Goal: Use online tool/utility: Utilize a website feature to perform a specific function

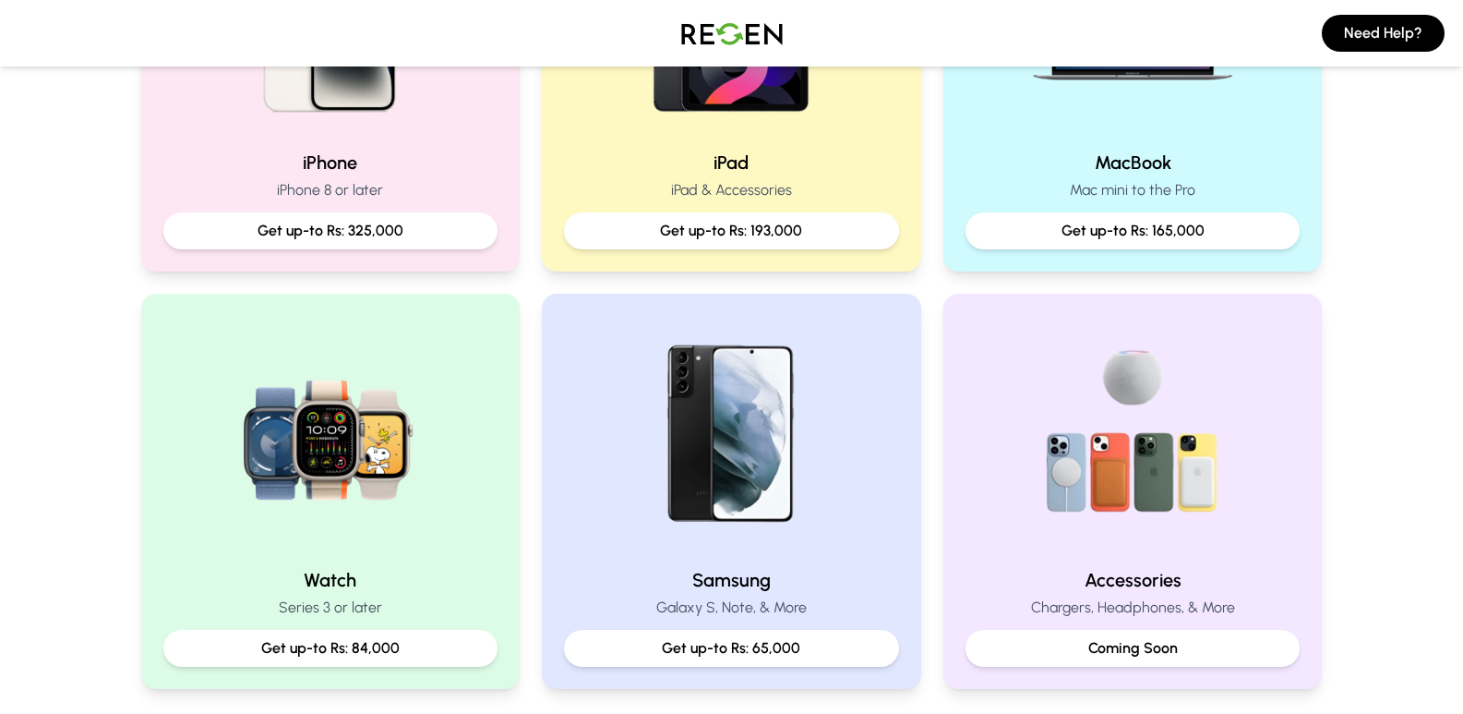
scroll to position [537, 0]
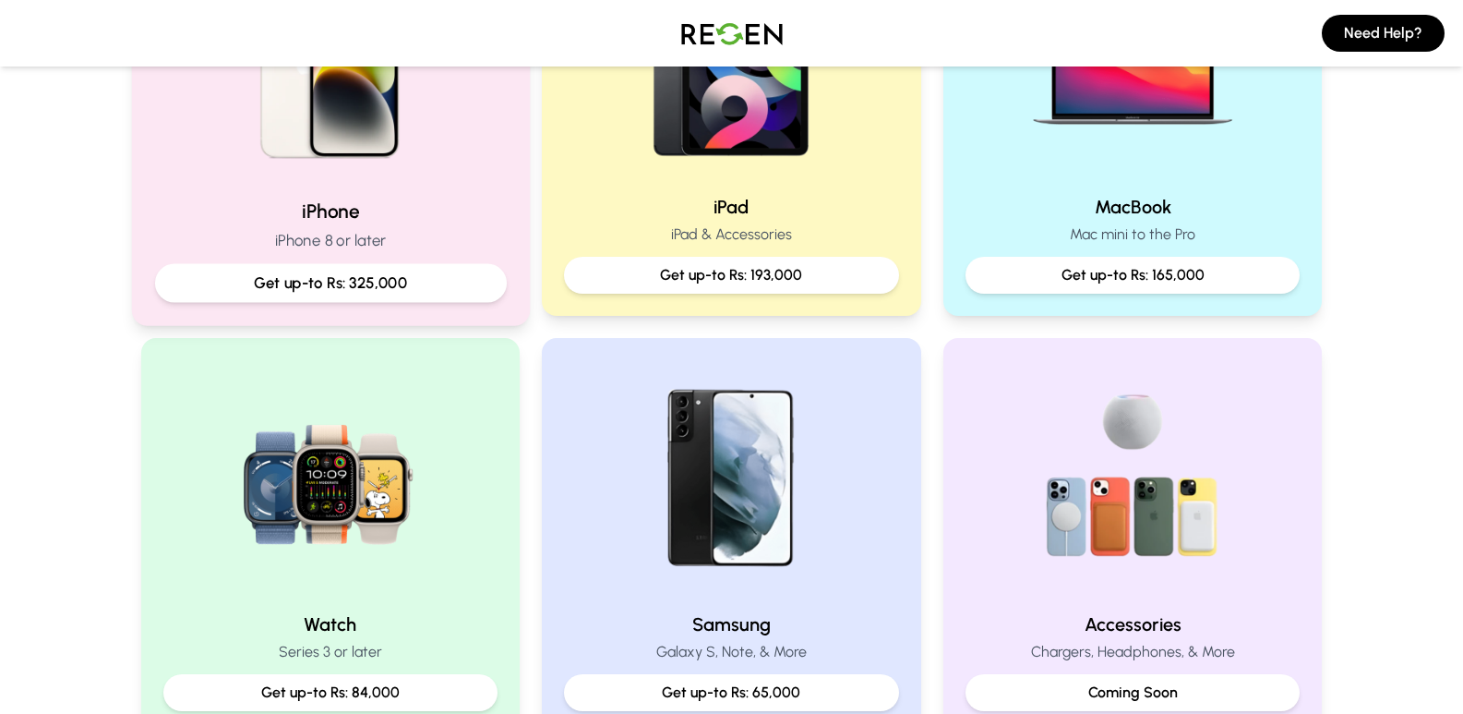
click at [389, 271] on p "Get up-to Rs: 325,000" at bounding box center [330, 282] width 320 height 23
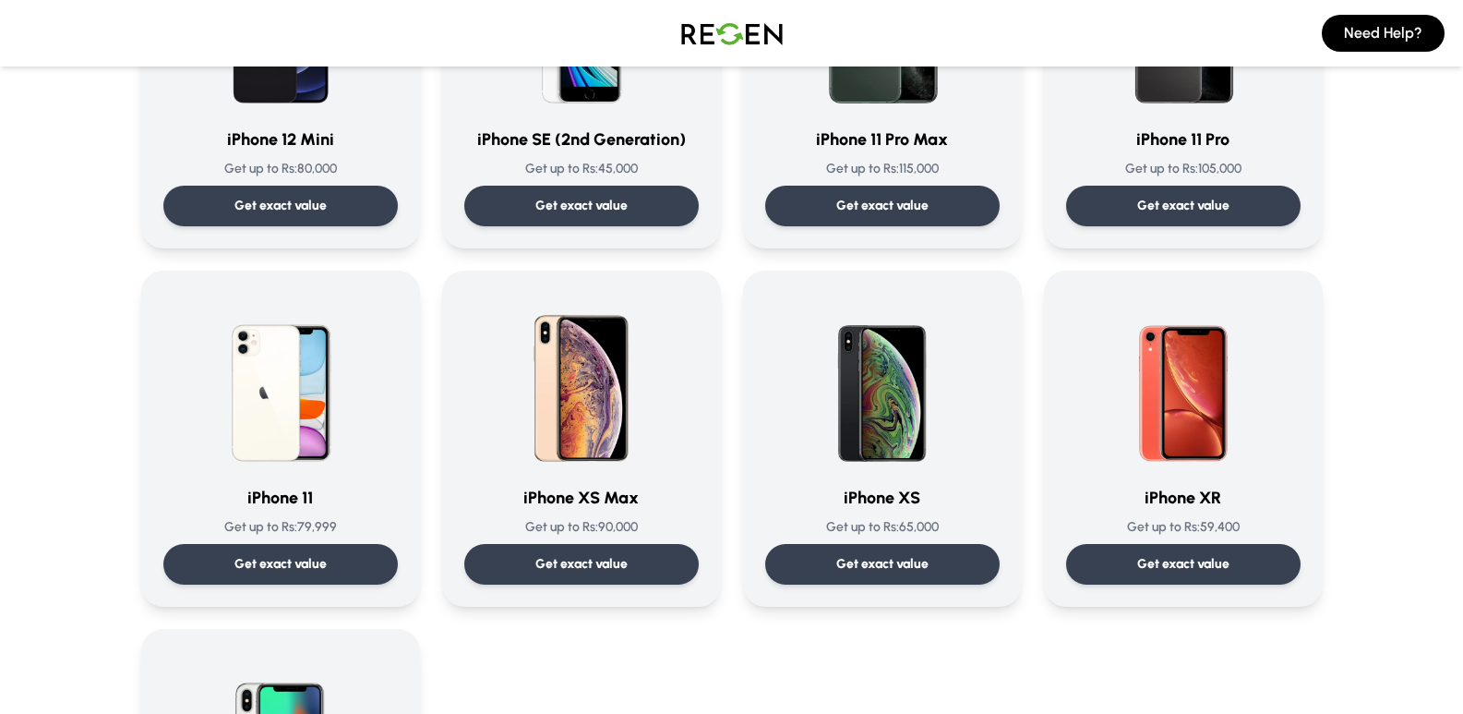
scroll to position [1809, 0]
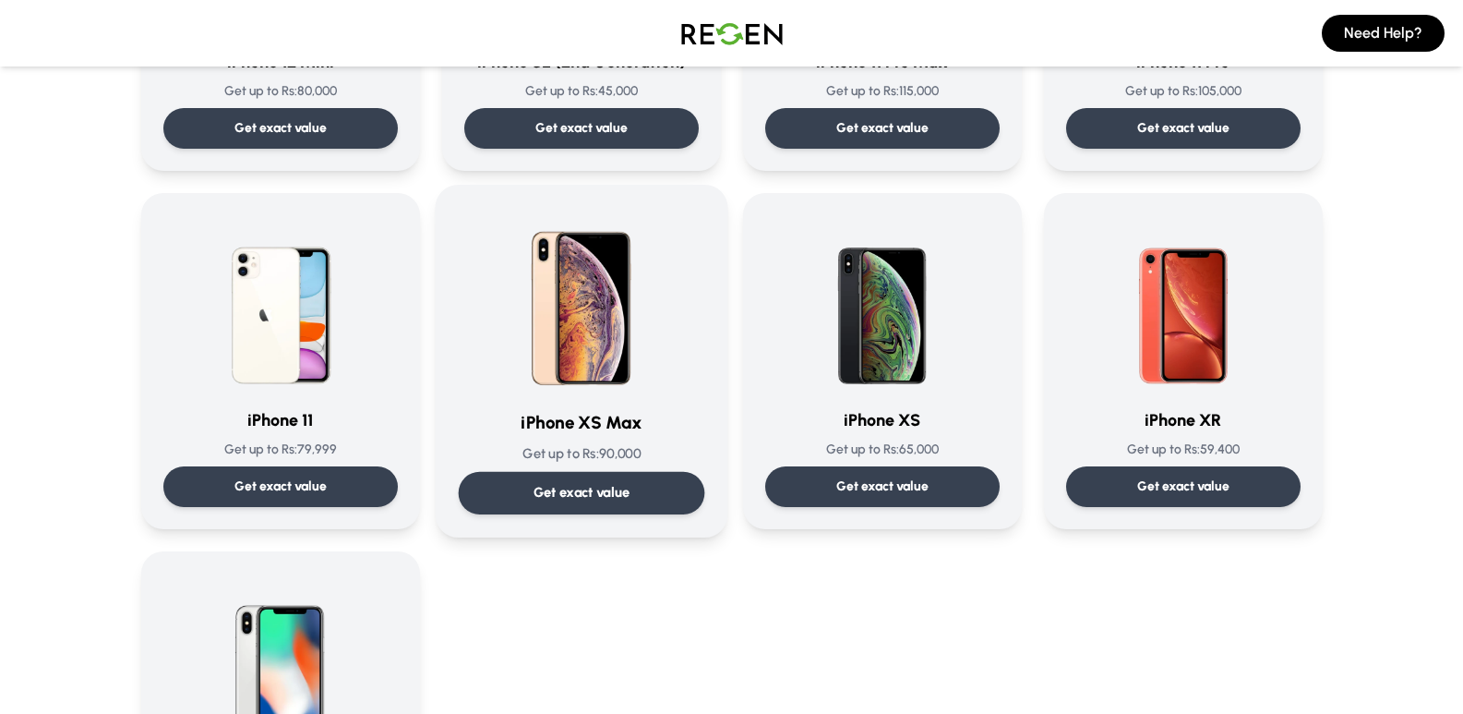
click at [614, 496] on p "Get exact value" at bounding box center [581, 492] width 97 height 19
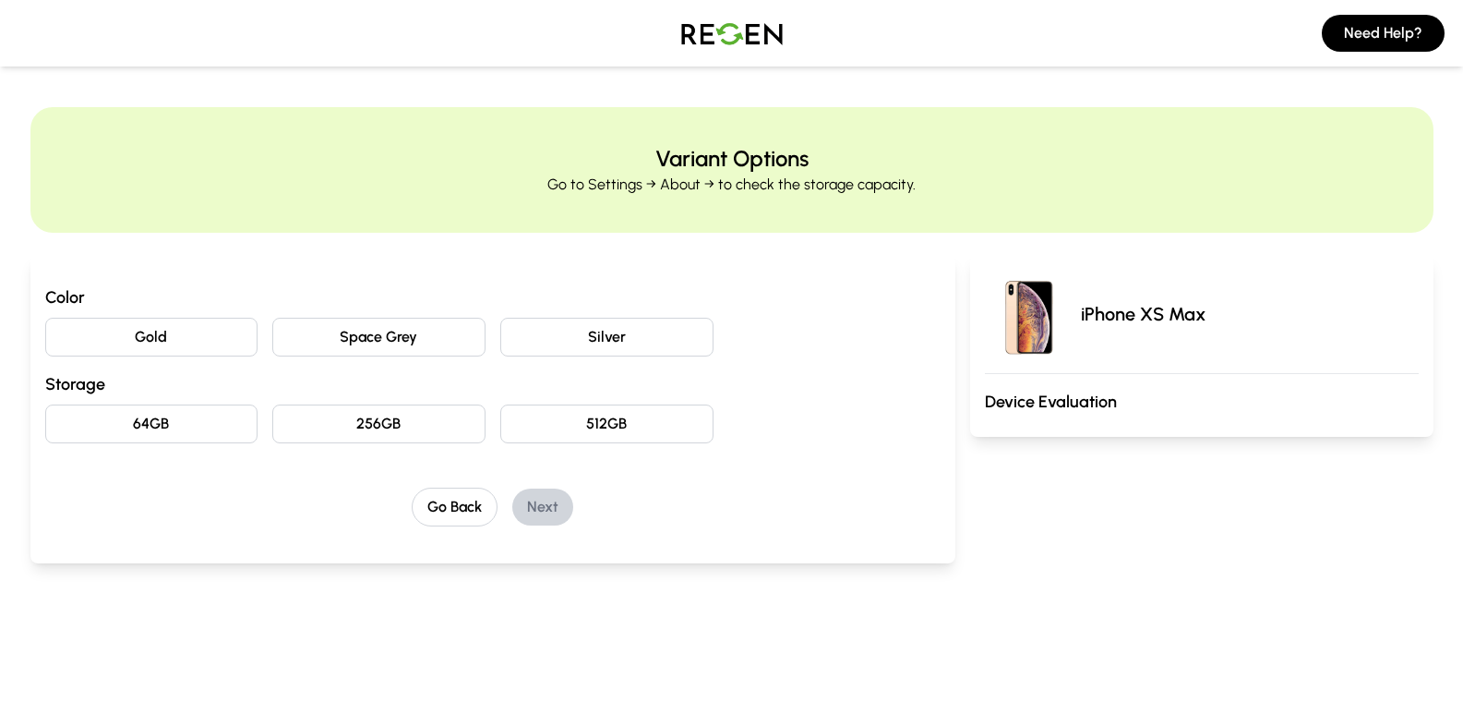
click at [368, 327] on button "Space Grey" at bounding box center [378, 337] width 213 height 39
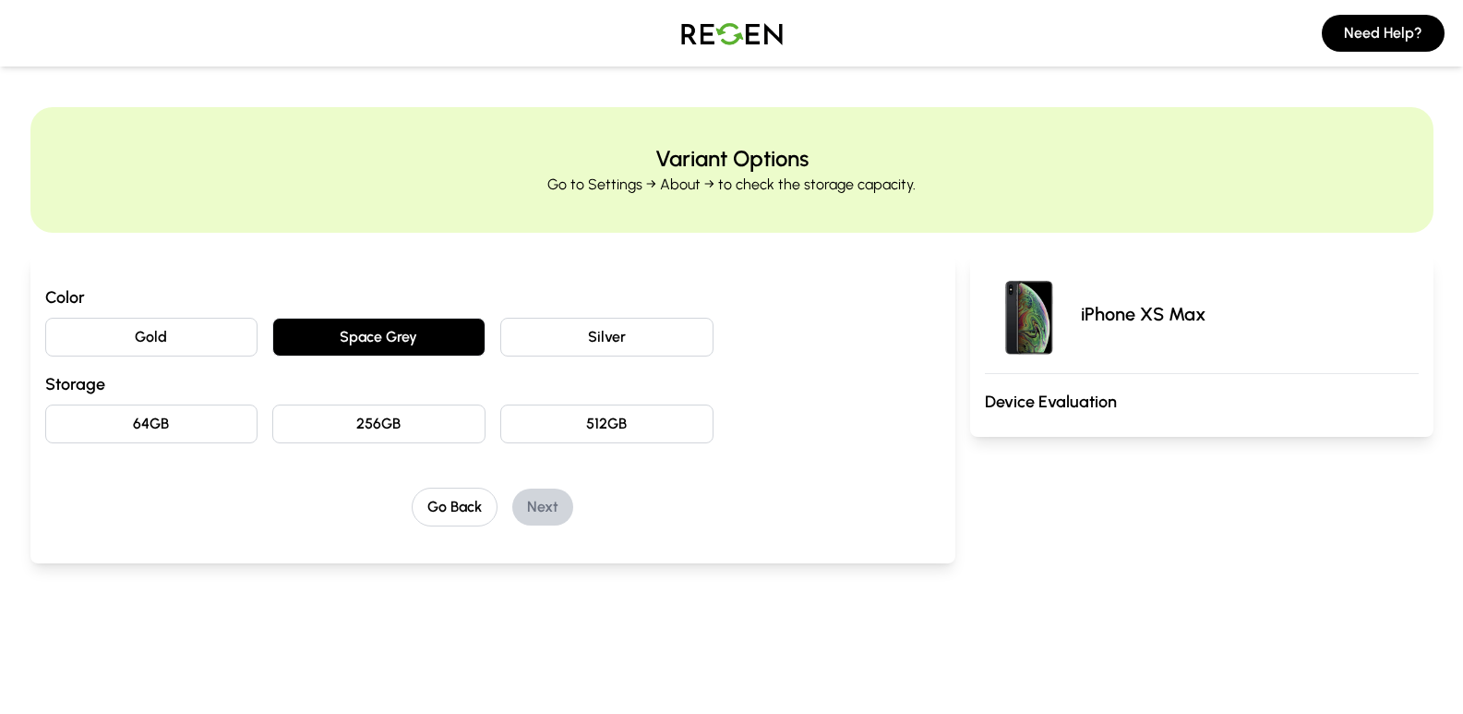
click at [205, 427] on button "64GB" at bounding box center [151, 423] width 213 height 39
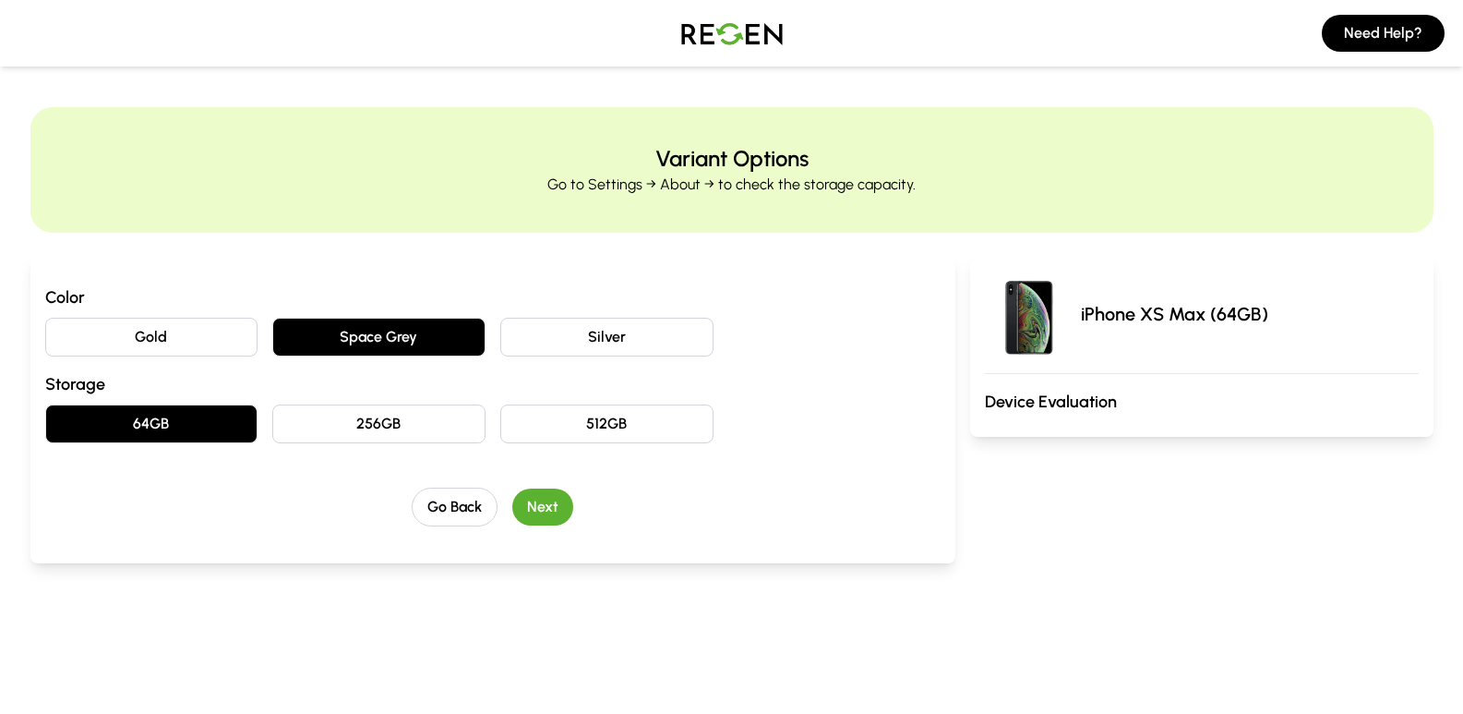
click at [547, 505] on button "Next" at bounding box center [542, 506] width 61 height 37
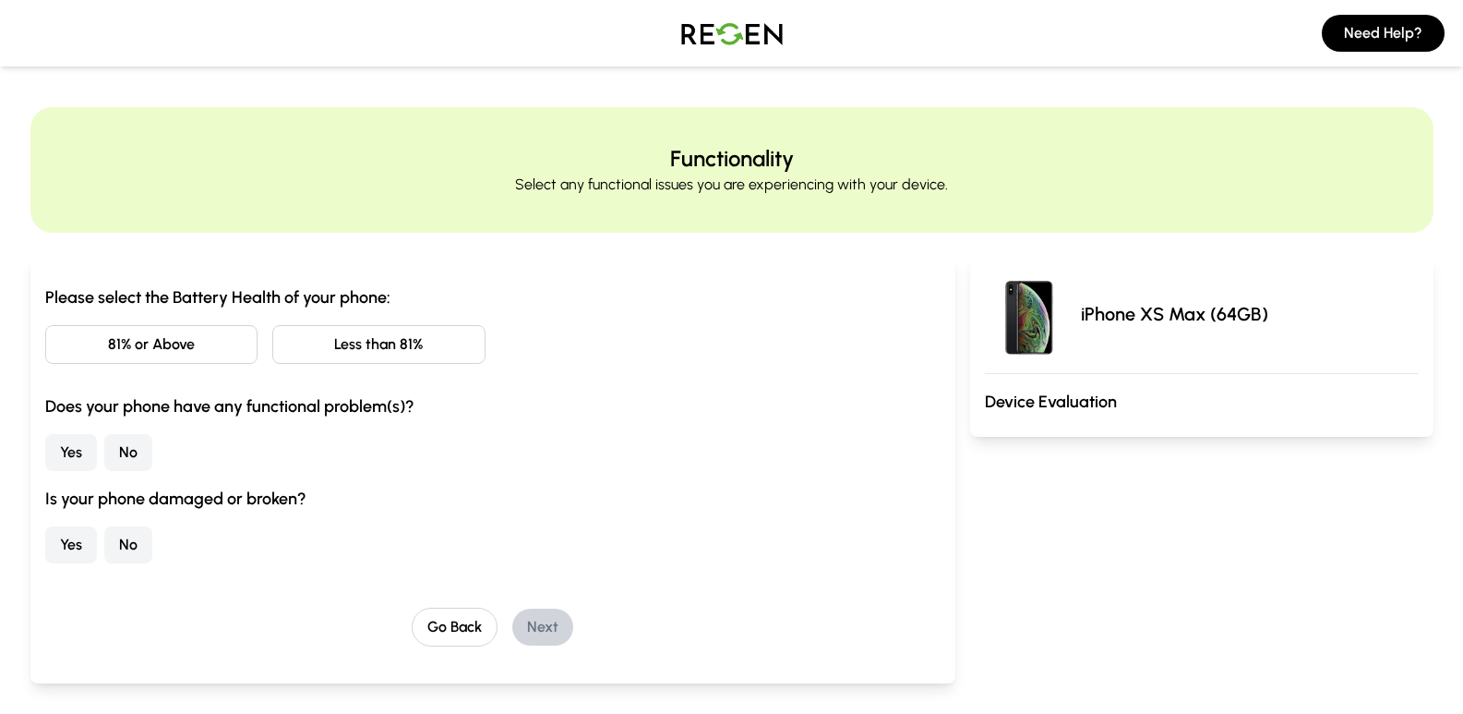
click at [346, 354] on button "Less than 81%" at bounding box center [378, 344] width 213 height 39
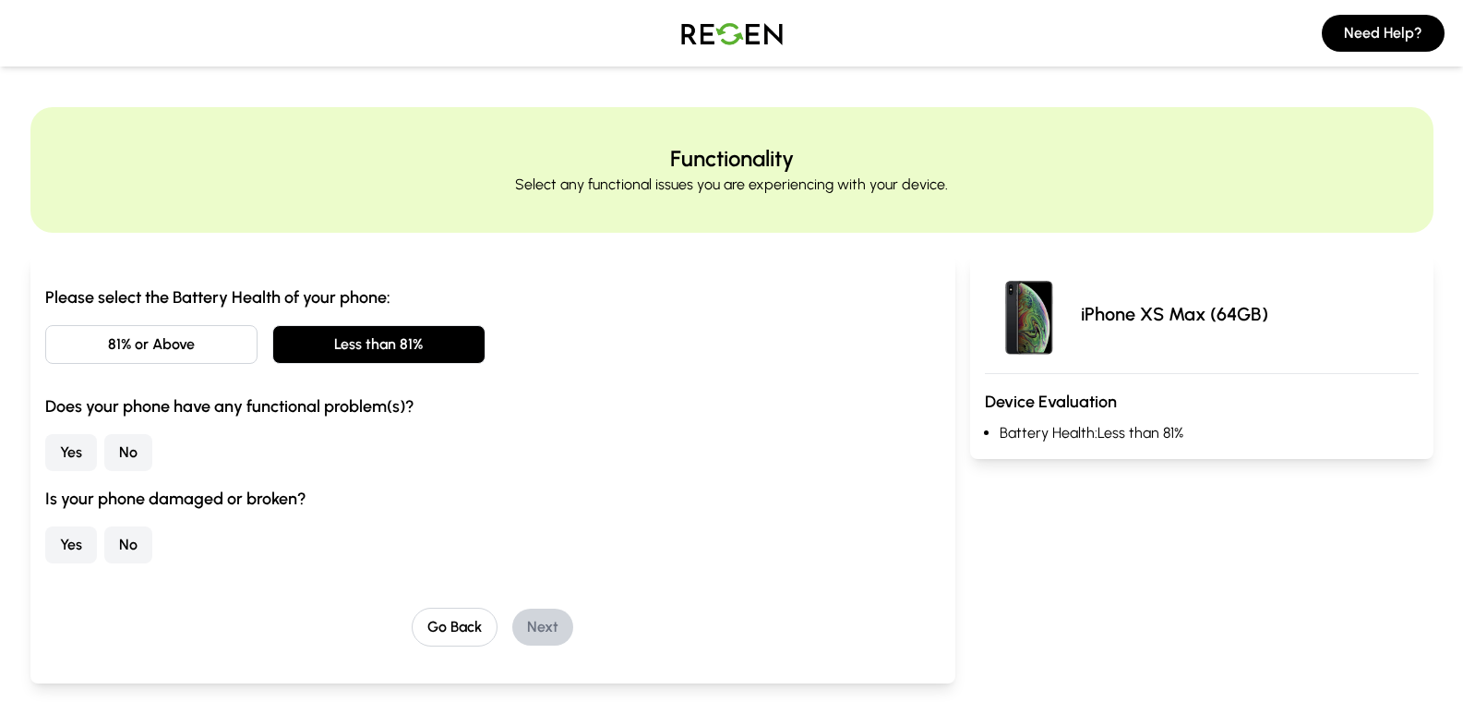
click at [126, 444] on button "No" at bounding box center [128, 452] width 48 height 37
click at [111, 547] on button "No" at bounding box center [128, 544] width 48 height 37
click at [556, 633] on button "Next" at bounding box center [542, 626] width 61 height 37
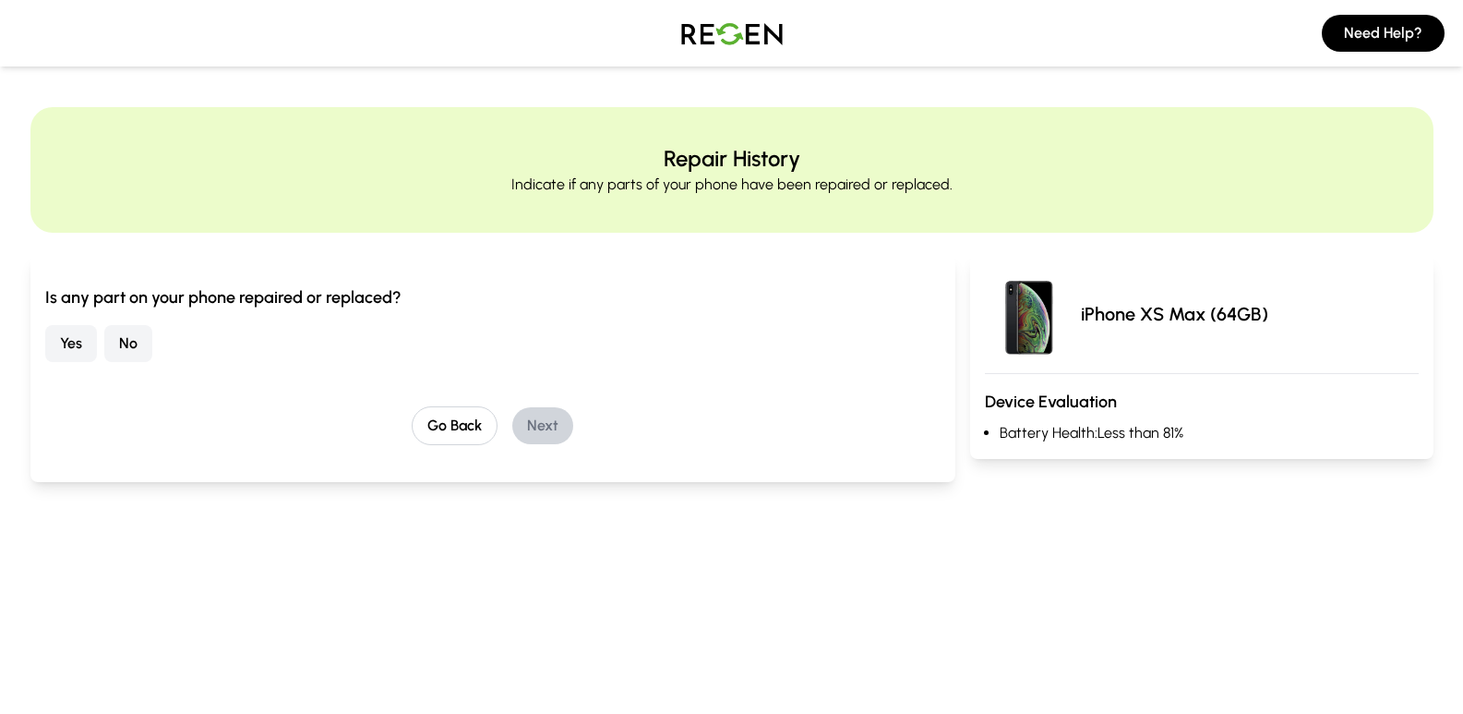
click at [80, 342] on button "Yes" at bounding box center [71, 343] width 52 height 37
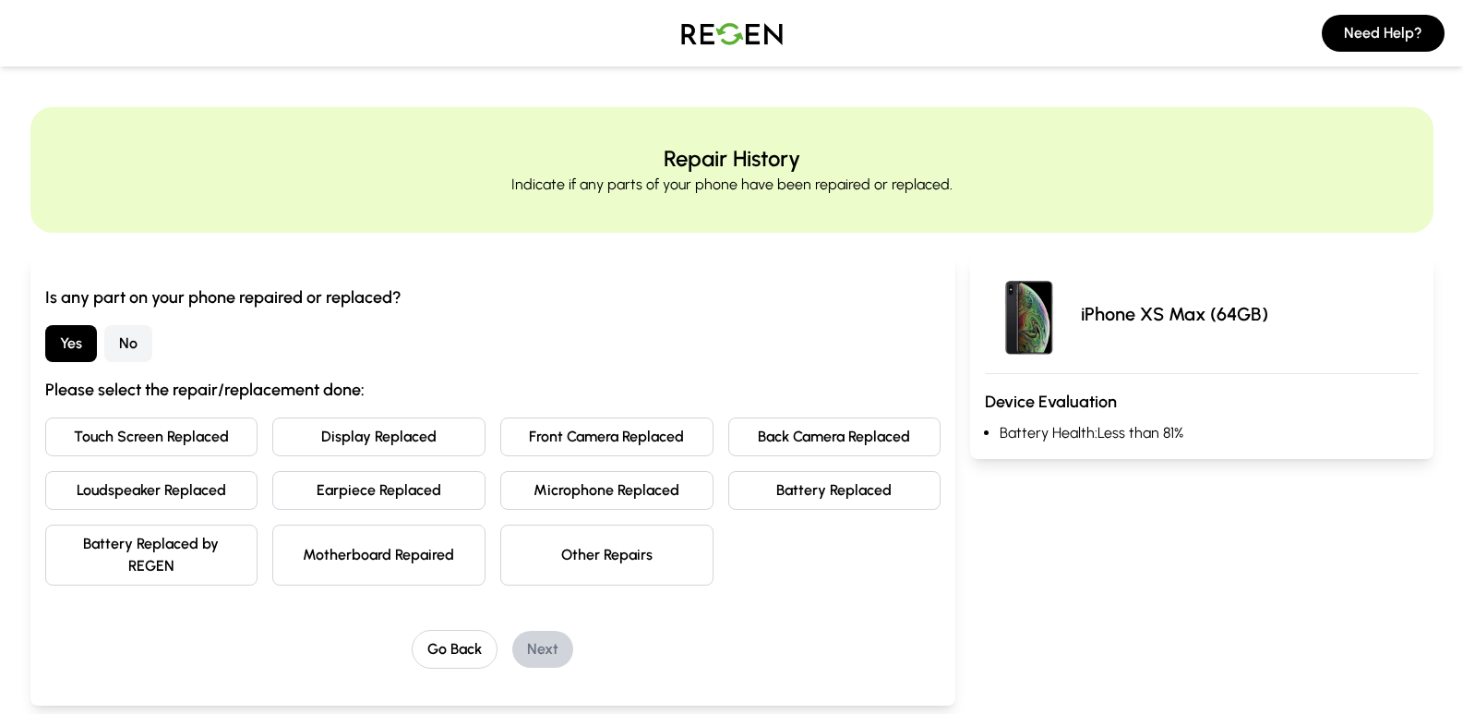
click at [333, 439] on button "Display Replaced" at bounding box center [378, 436] width 213 height 39
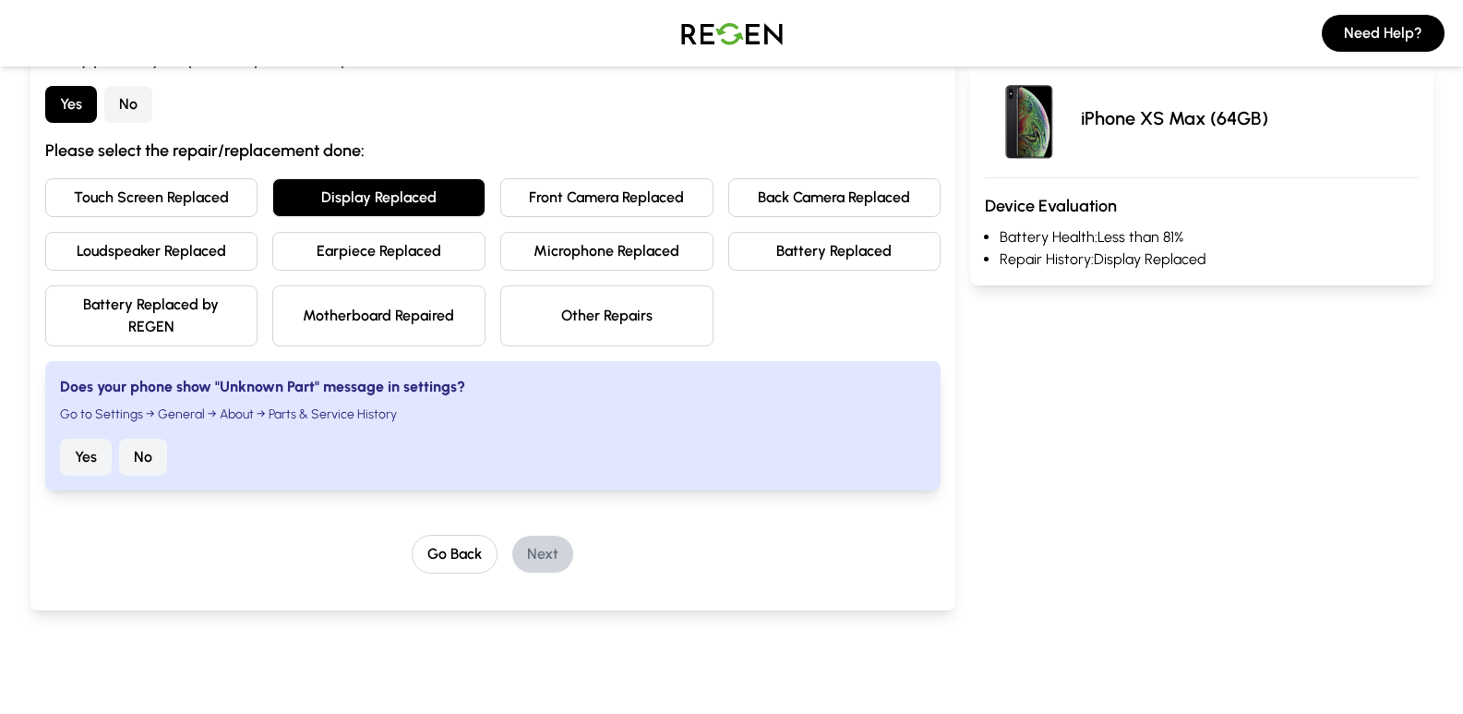
scroll to position [247, 0]
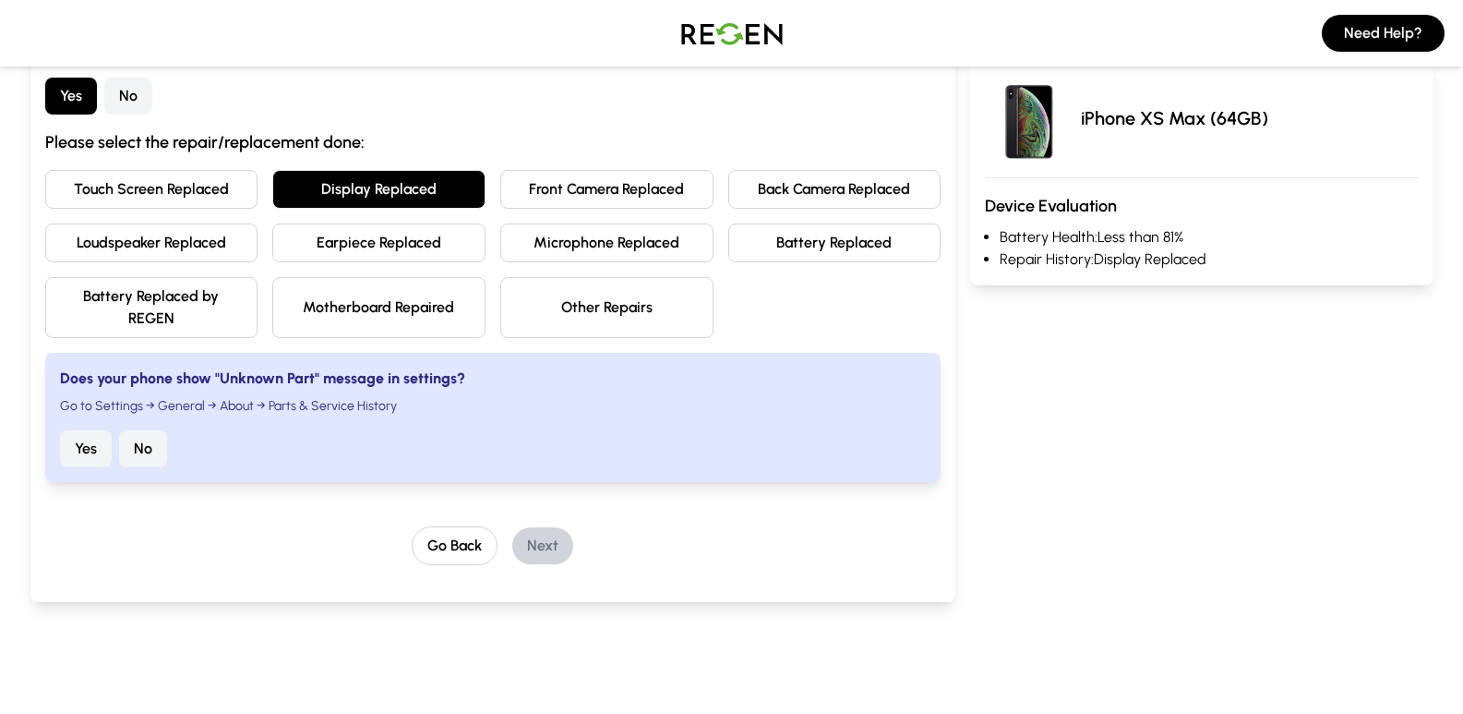
click at [136, 454] on button "No" at bounding box center [143, 448] width 48 height 37
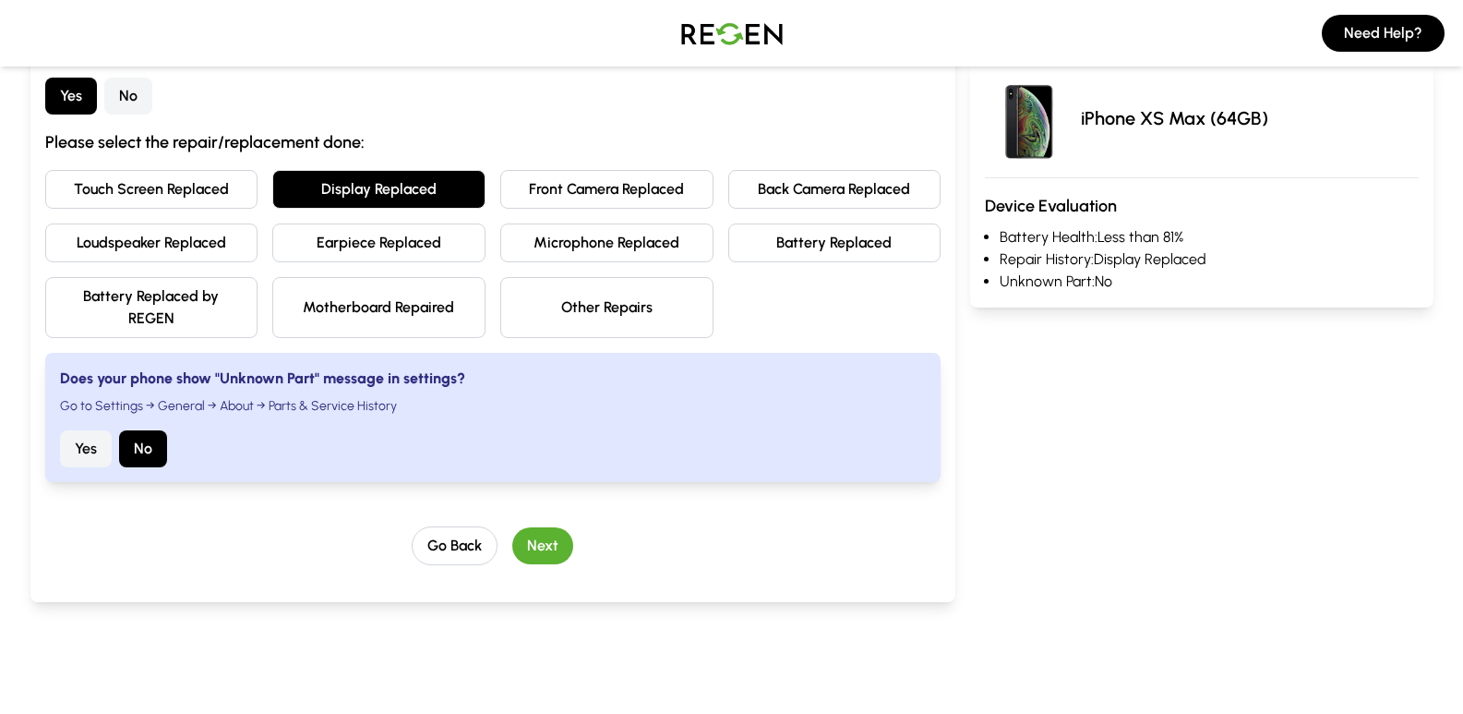
click at [551, 551] on button "Next" at bounding box center [542, 545] width 61 height 37
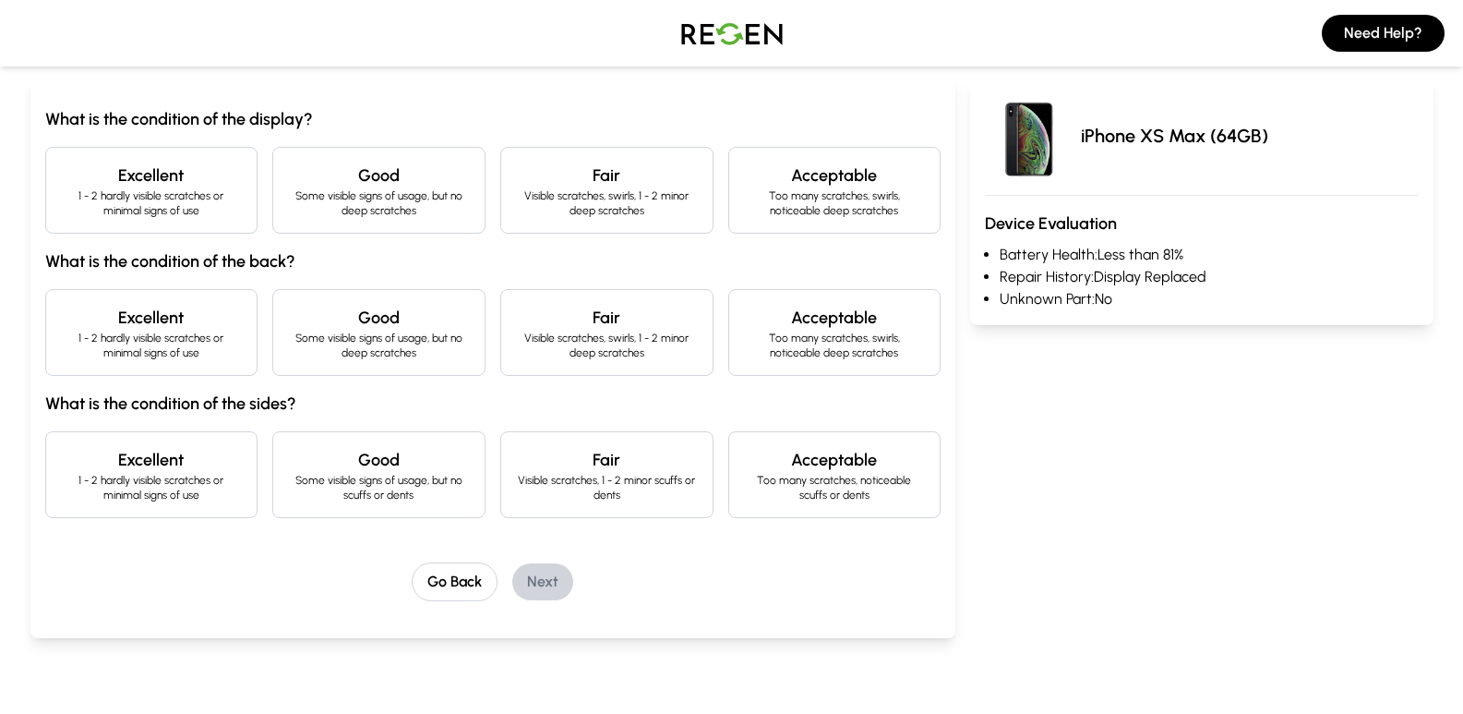
scroll to position [162, 0]
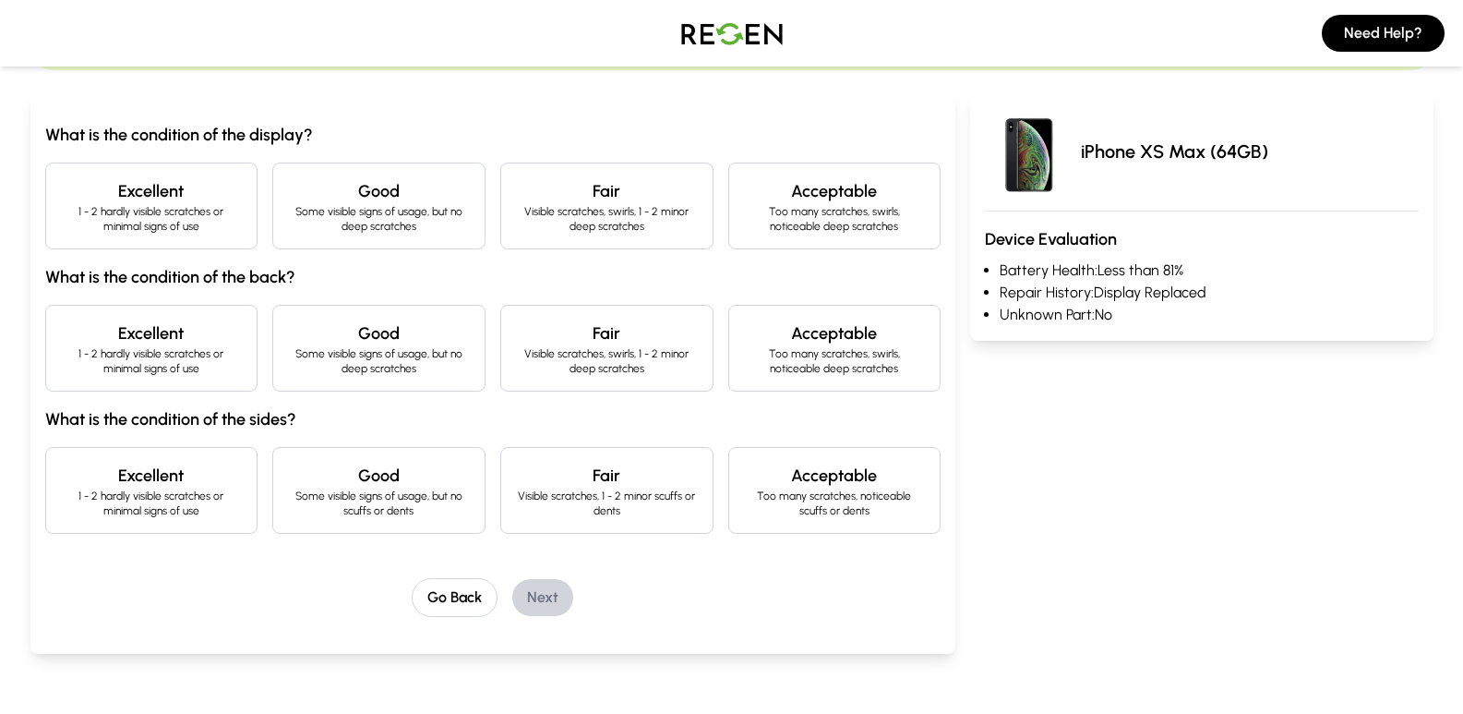
click at [246, 239] on div "Excellent 1 - 2 hardly visible scratches or minimal signs of use" at bounding box center [151, 205] width 213 height 87
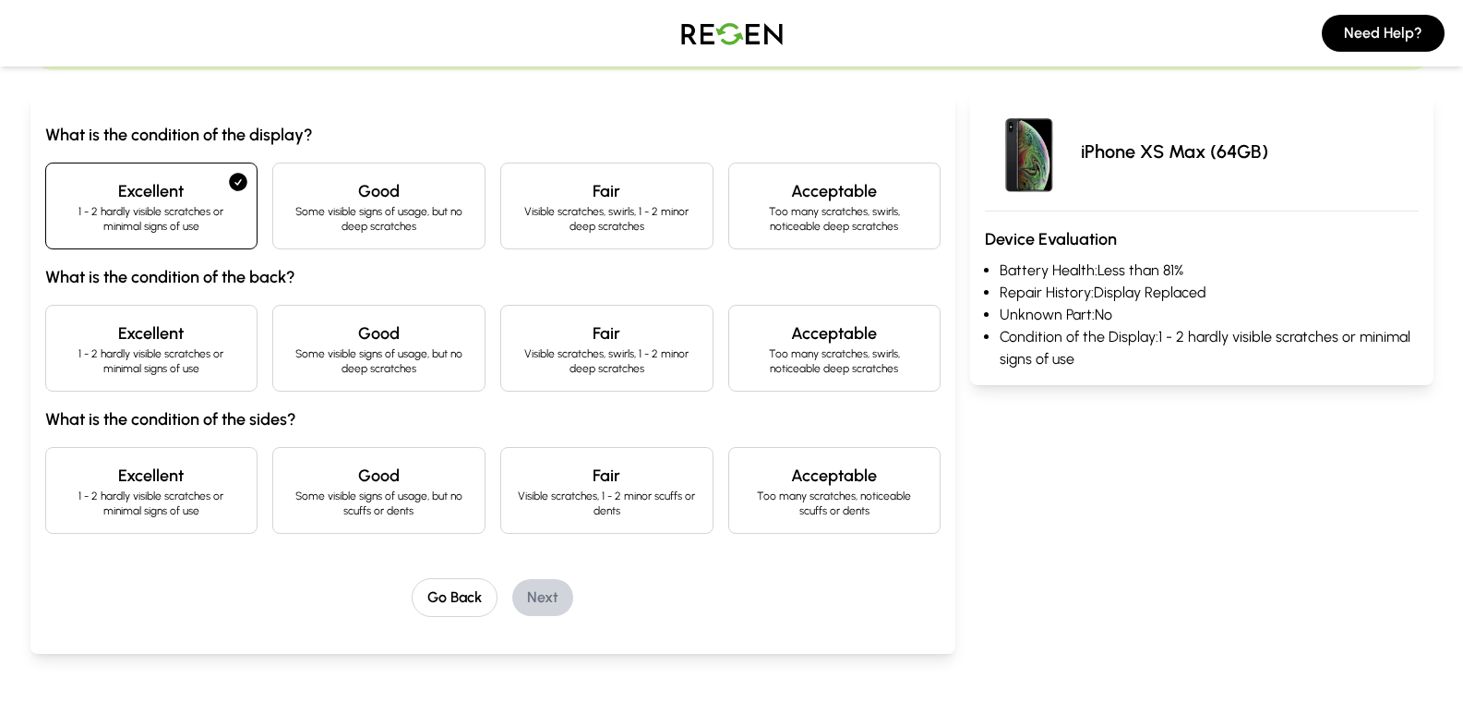
click at [413, 464] on h4 "Good" at bounding box center [379, 476] width 182 height 26
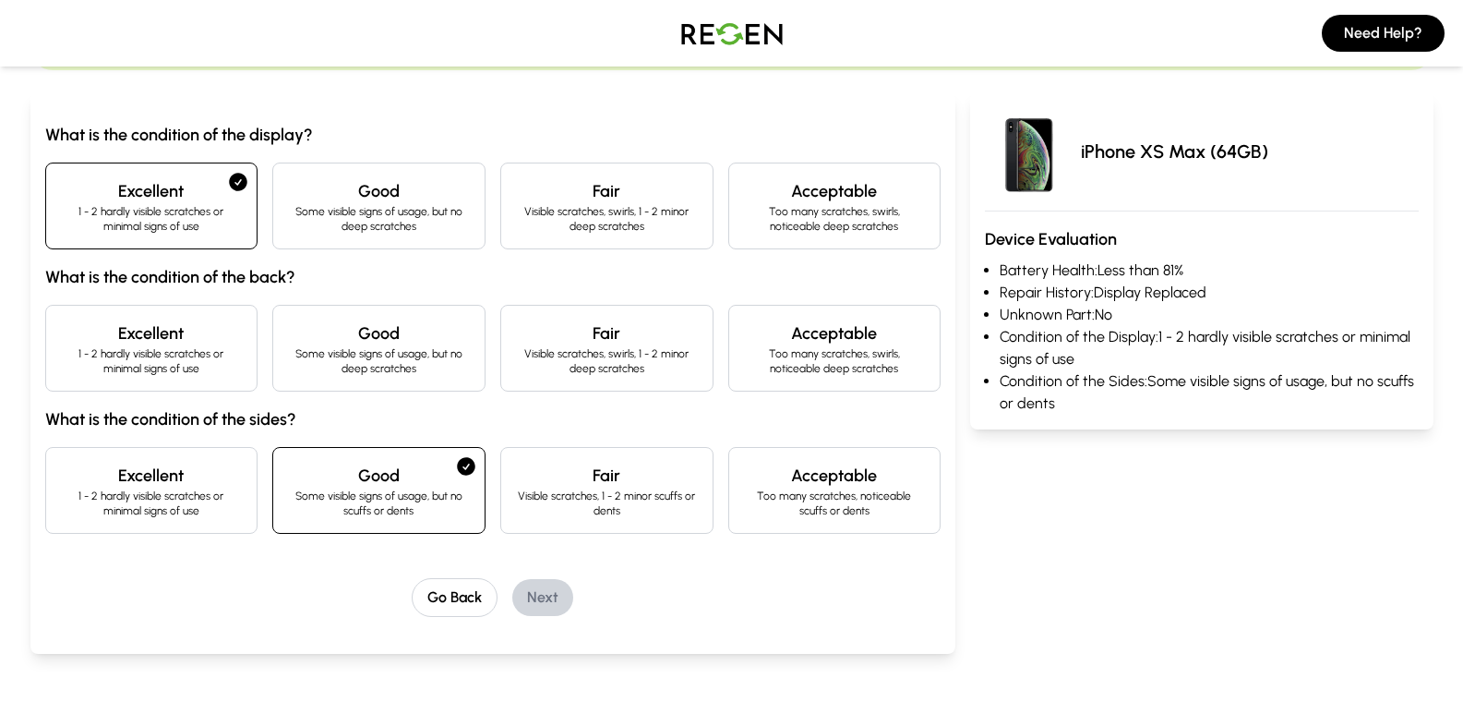
click at [572, 517] on p "Visible scratches, 1 - 2 minor scuffs or dents" at bounding box center [607, 503] width 182 height 30
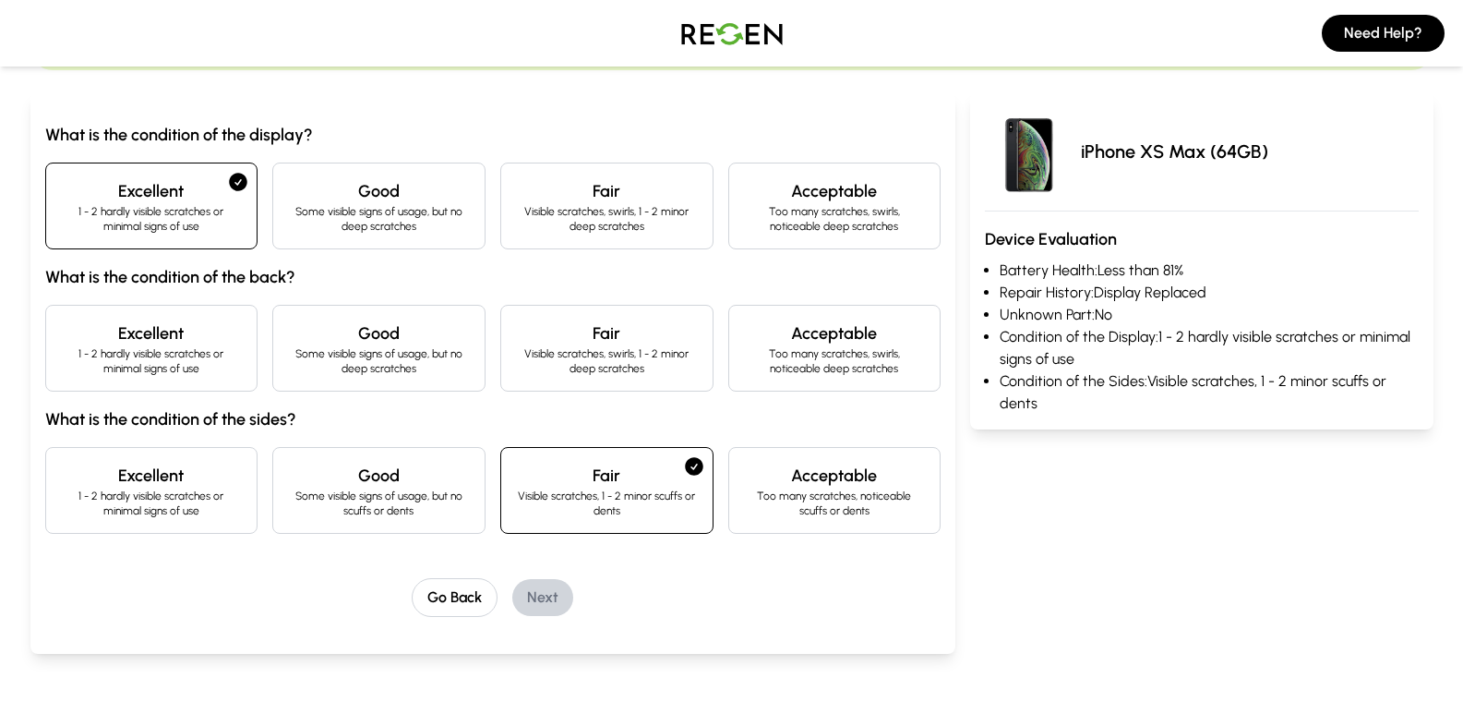
click at [225, 382] on div "Excellent 1 - 2 hardly visible scratches or minimal signs of use" at bounding box center [151, 348] width 213 height 87
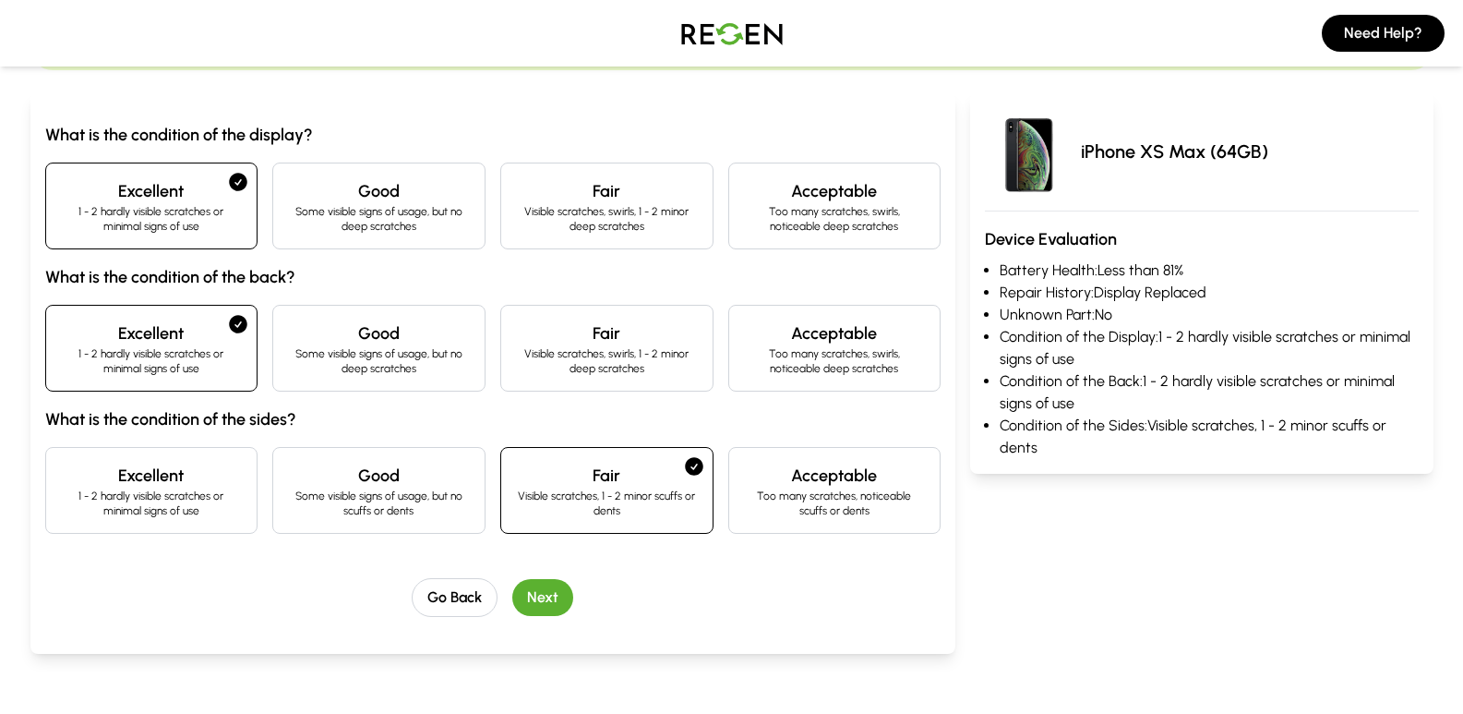
click at [383, 463] on h4 "Good" at bounding box center [379, 476] width 182 height 26
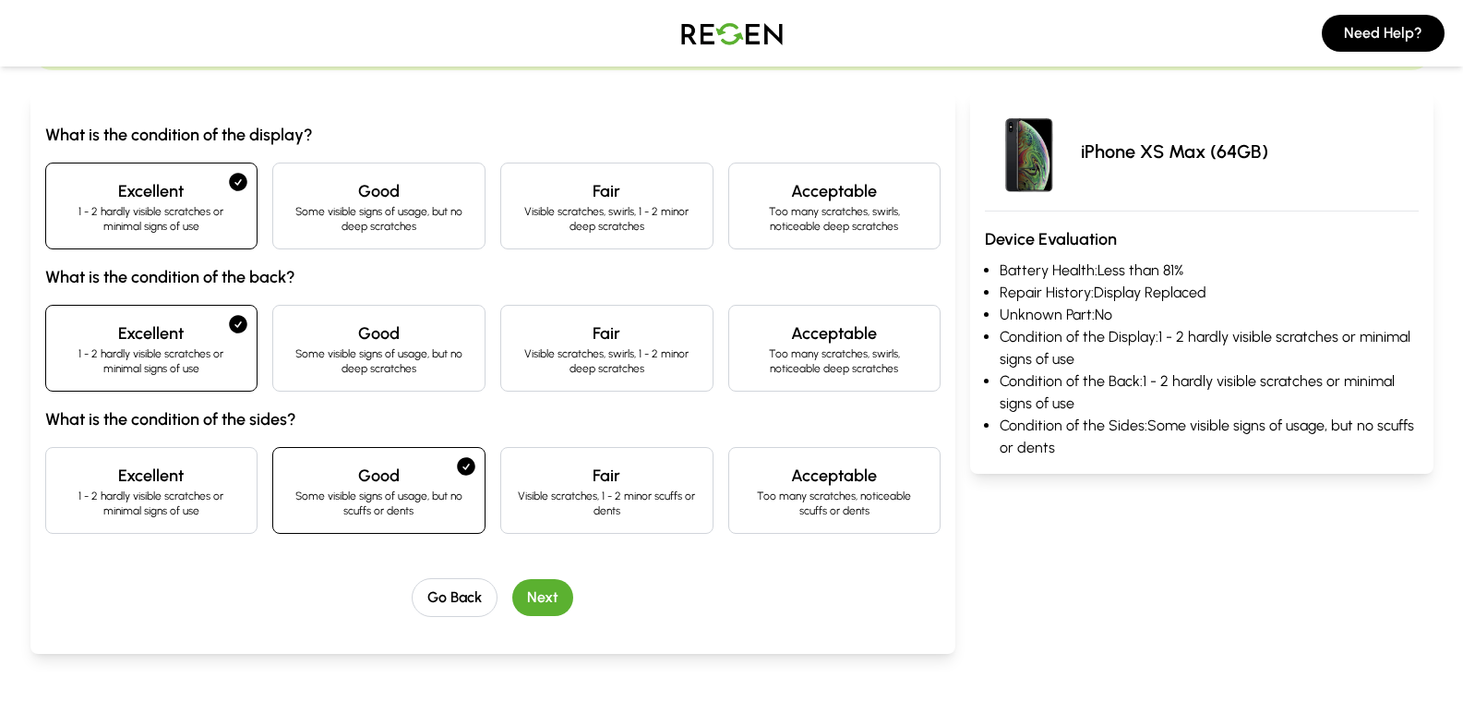
click at [542, 590] on button "Next" at bounding box center [542, 597] width 61 height 37
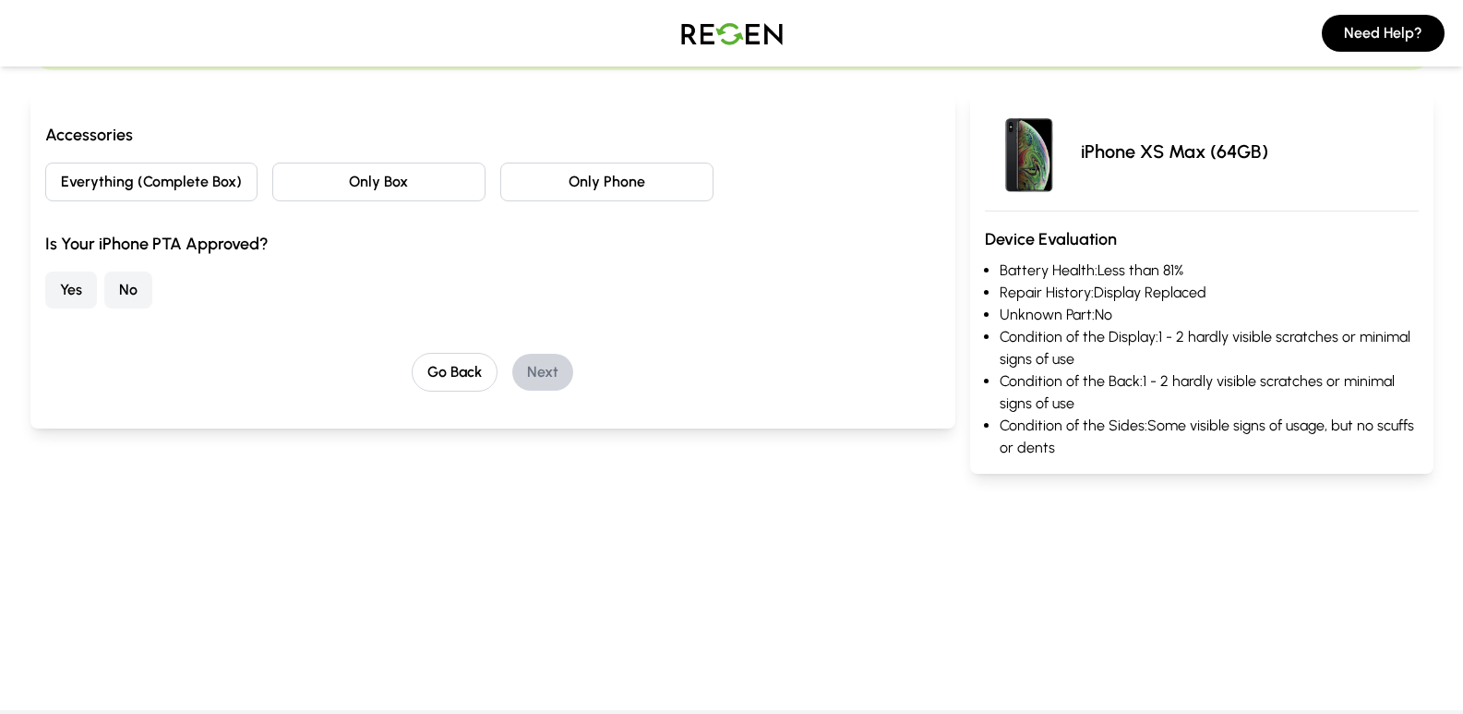
click at [128, 308] on div "Accessories Everything (Complete Box) Only Box Only Phone Is Your iPhone PTA Ap…" at bounding box center [493, 257] width 896 height 270
click at [571, 179] on button "Only Phone" at bounding box center [606, 181] width 213 height 39
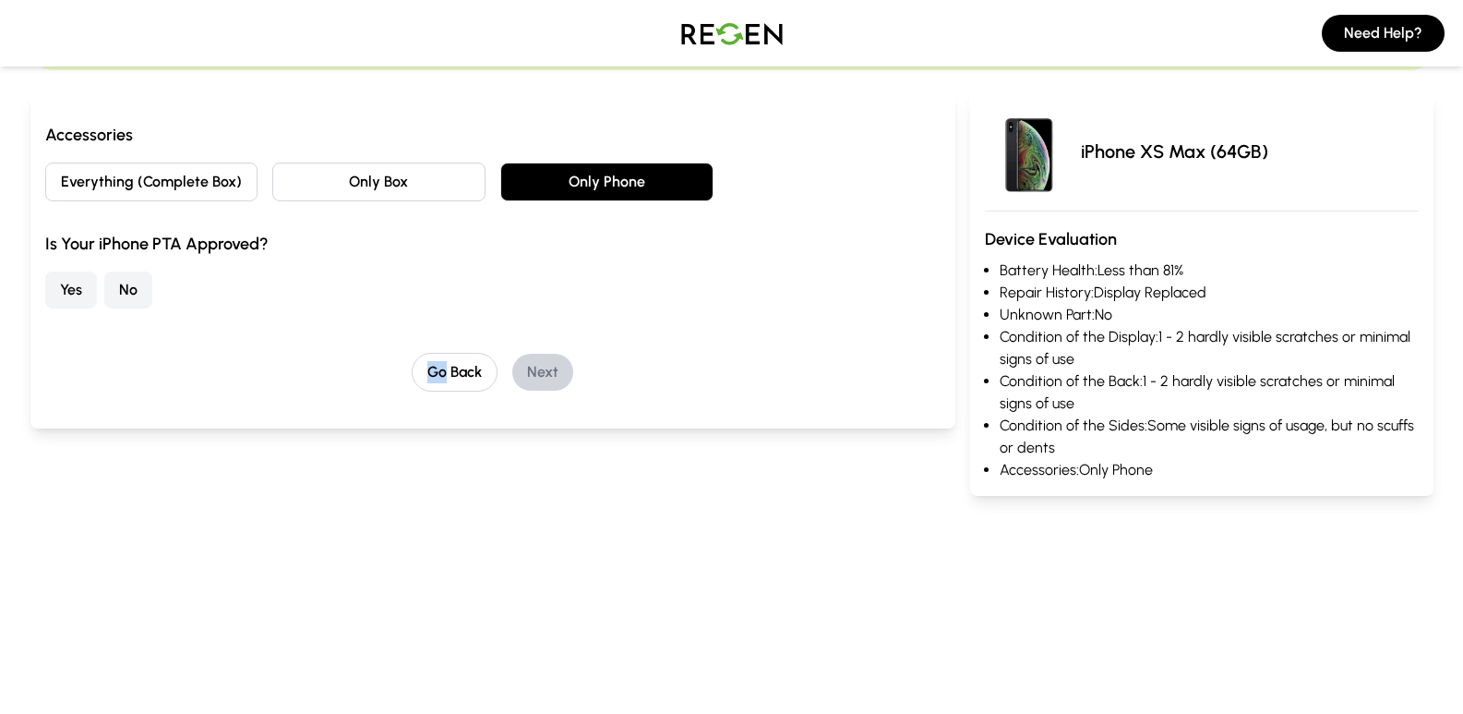
click at [150, 299] on button "No" at bounding box center [128, 289] width 48 height 37
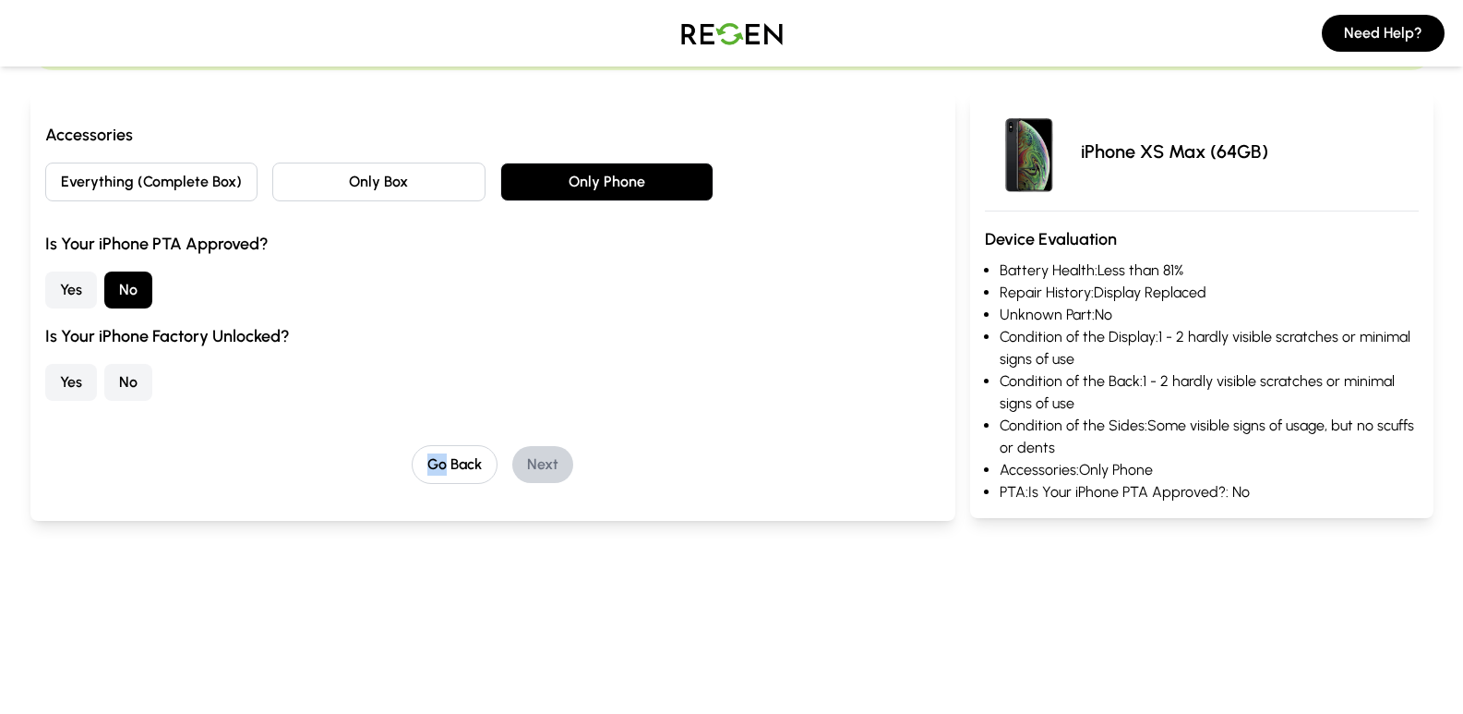
click at [63, 379] on button "Yes" at bounding box center [71, 382] width 52 height 37
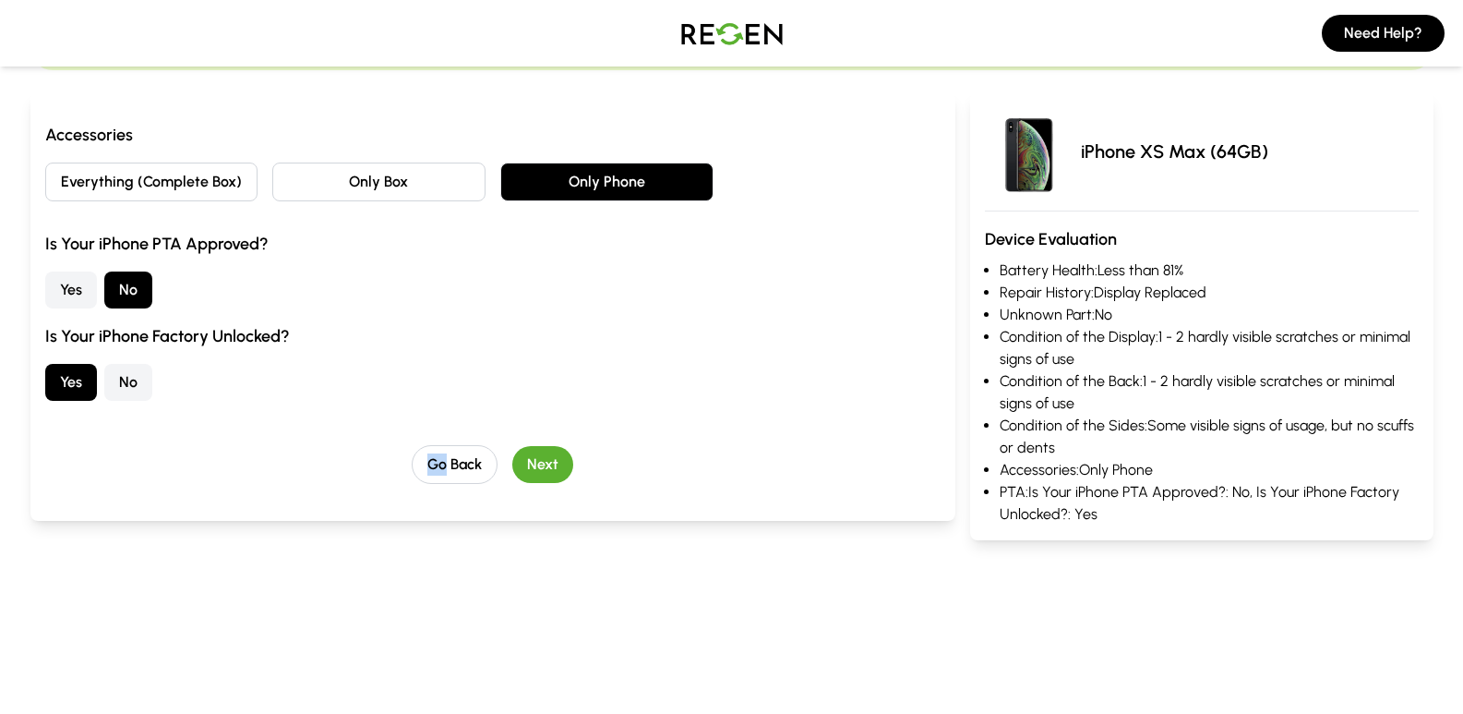
click at [554, 474] on button "Next" at bounding box center [542, 464] width 61 height 37
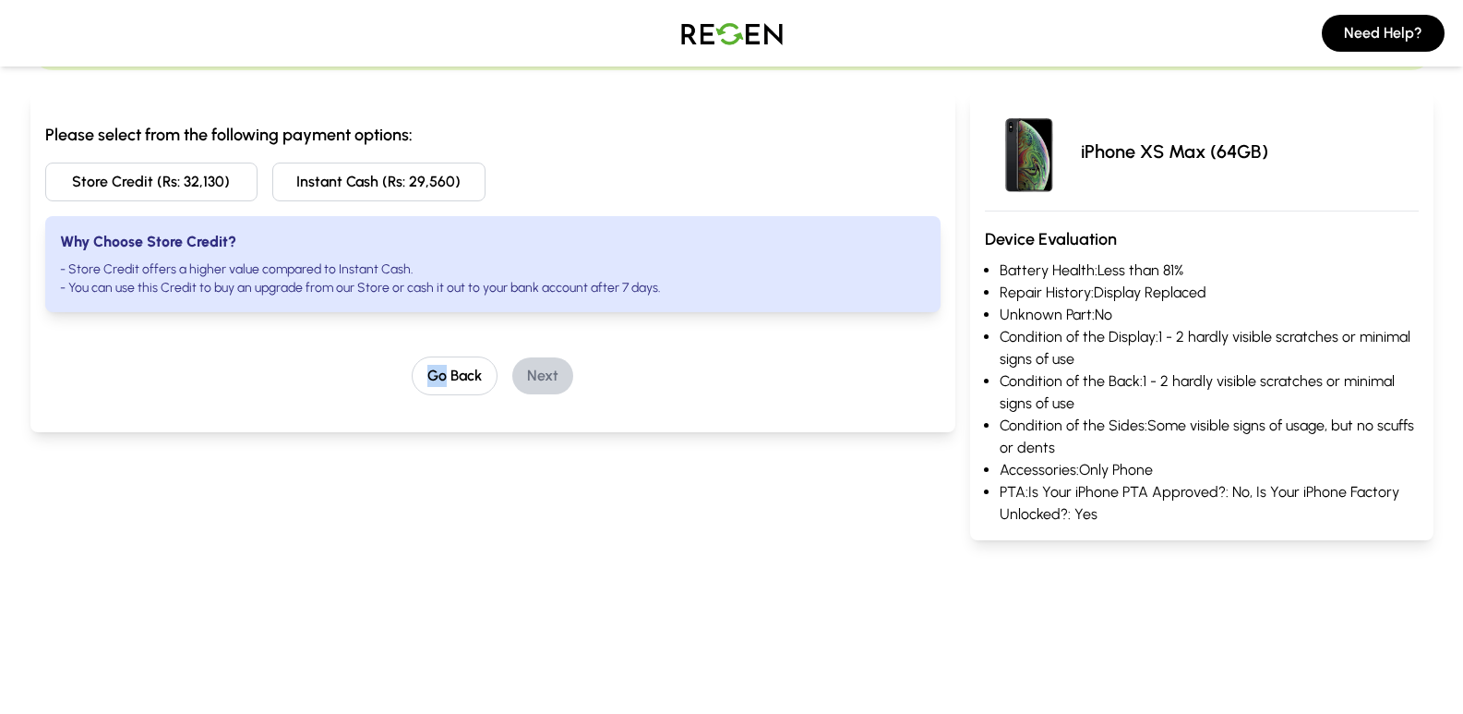
click at [191, 179] on button "Store Credit (Rs: 32,130)" at bounding box center [151, 181] width 213 height 39
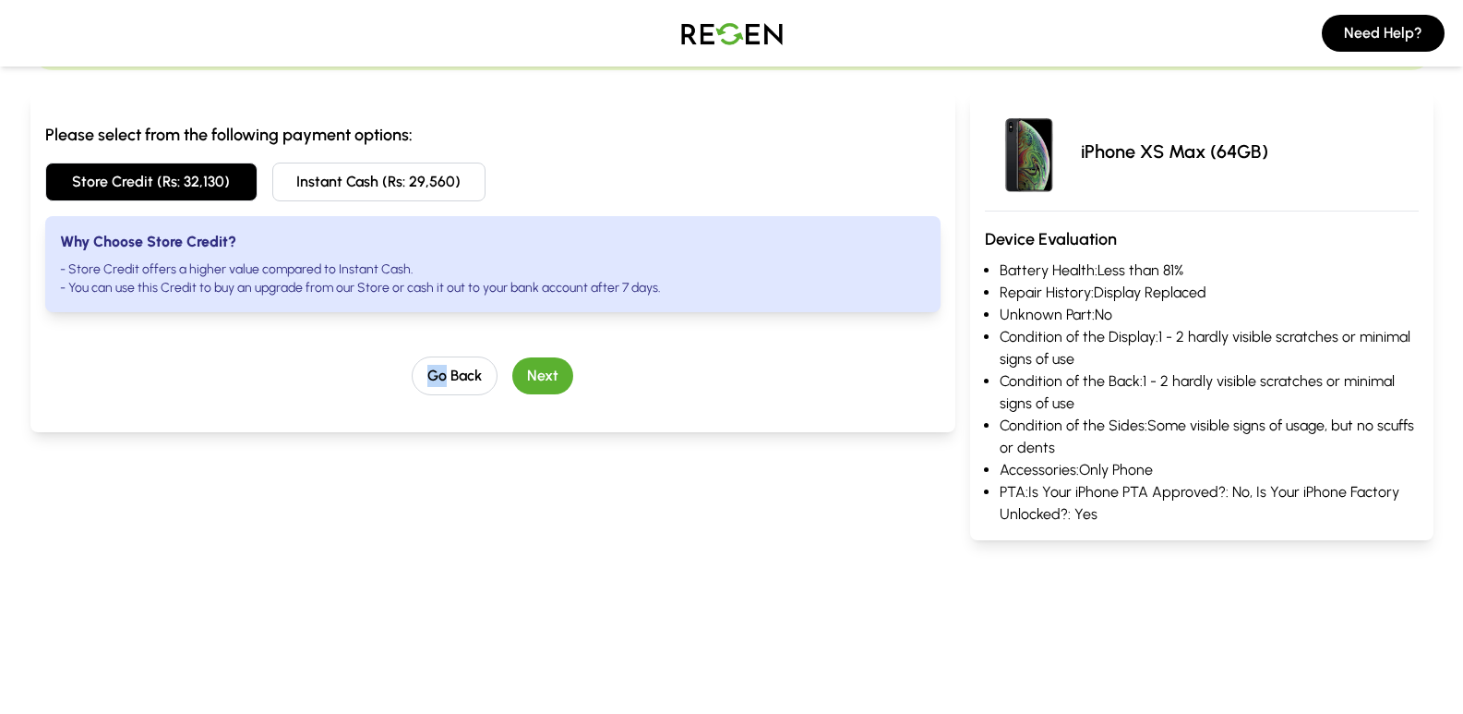
click at [558, 370] on button "Next" at bounding box center [542, 375] width 61 height 37
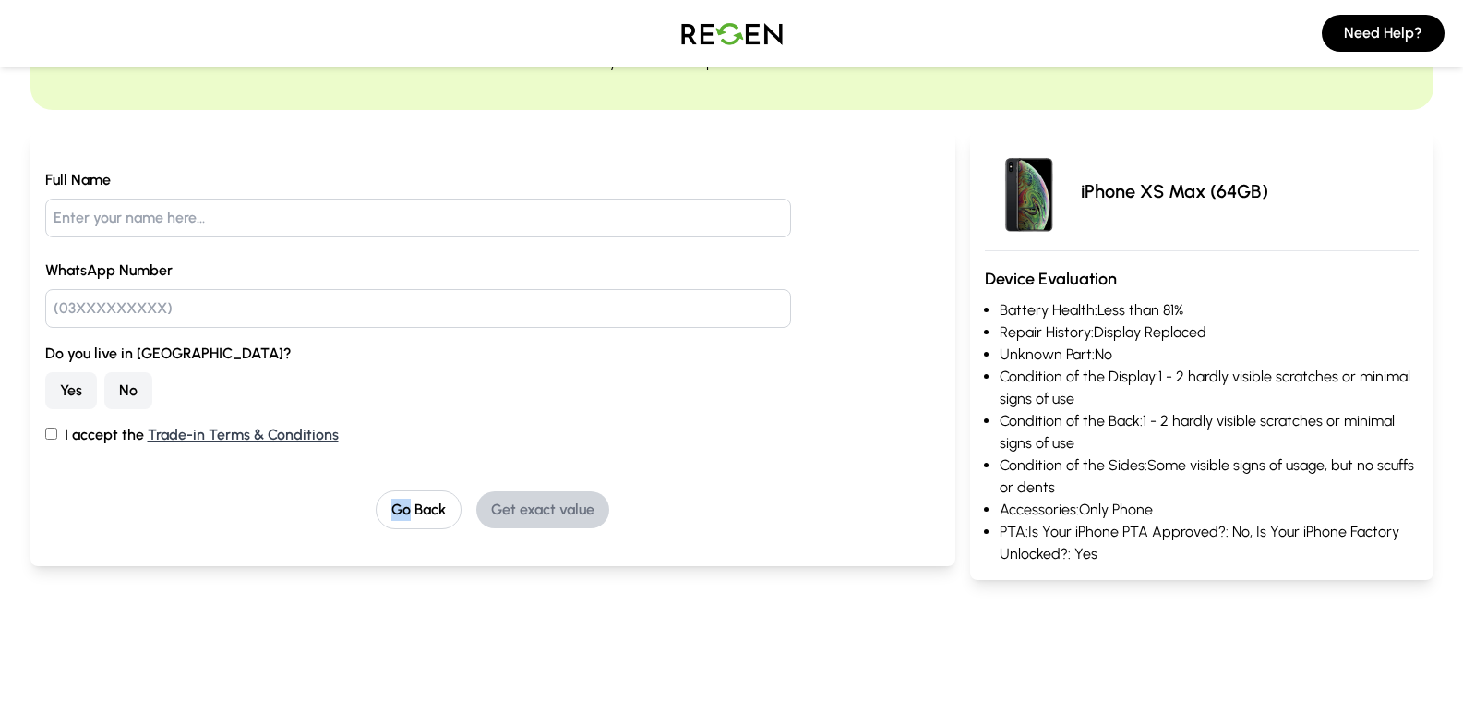
scroll to position [0, 0]
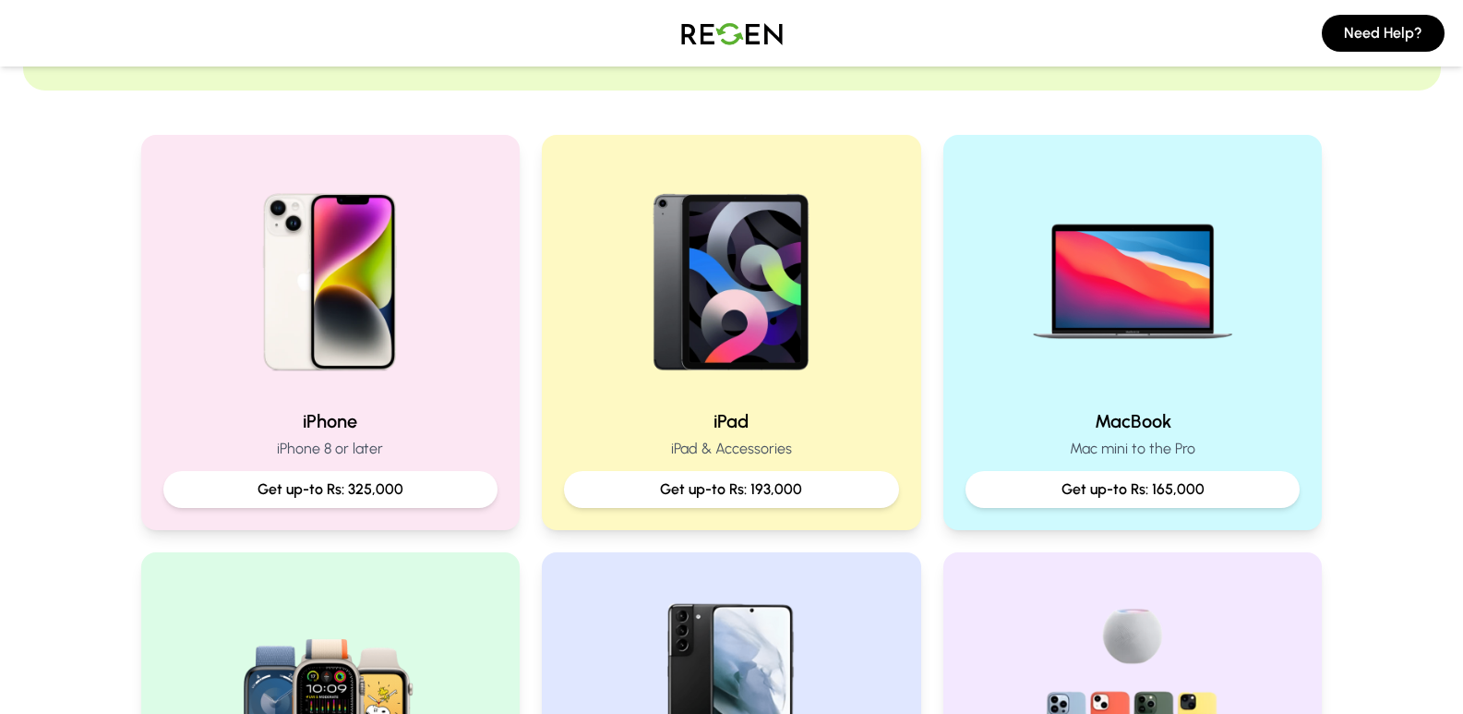
scroll to position [298, 0]
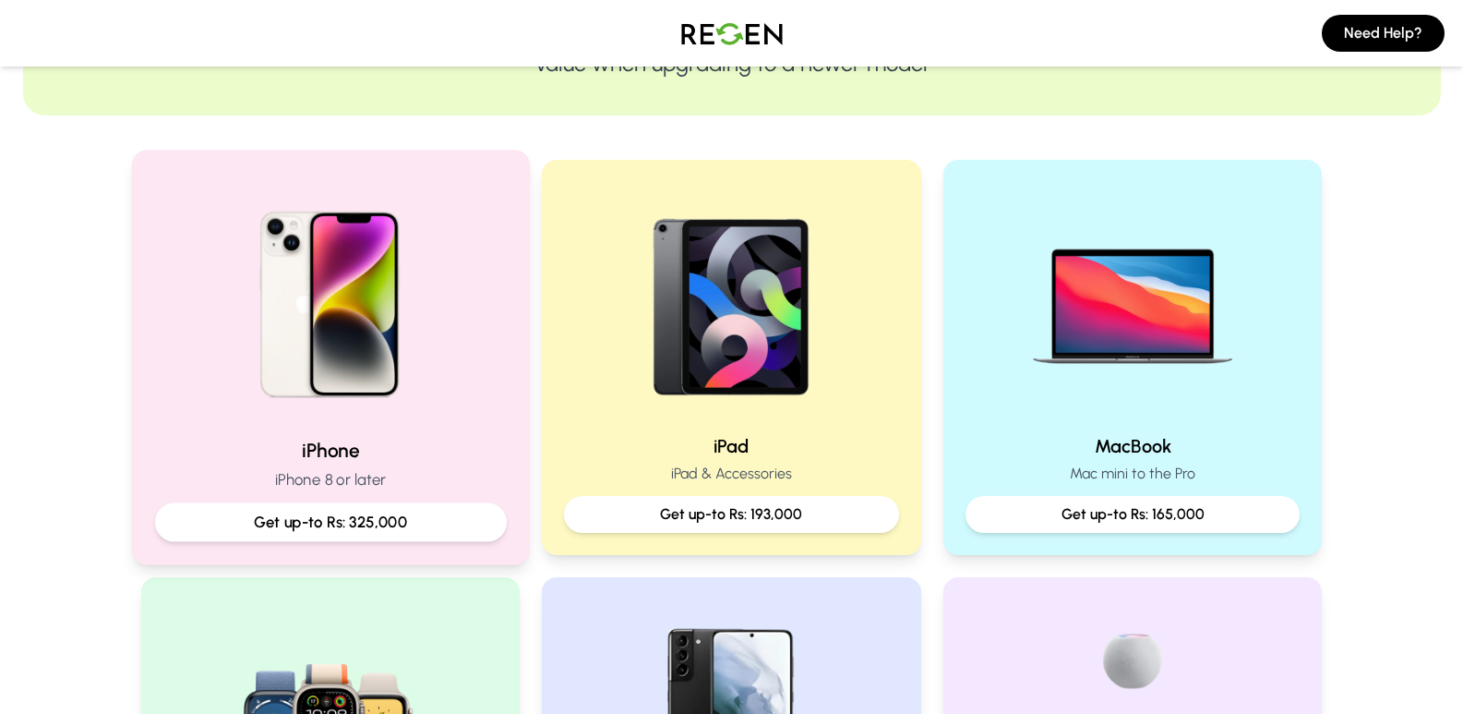
click at [367, 354] on img at bounding box center [330, 298] width 248 height 248
